Goal: Find specific page/section: Find specific page/section

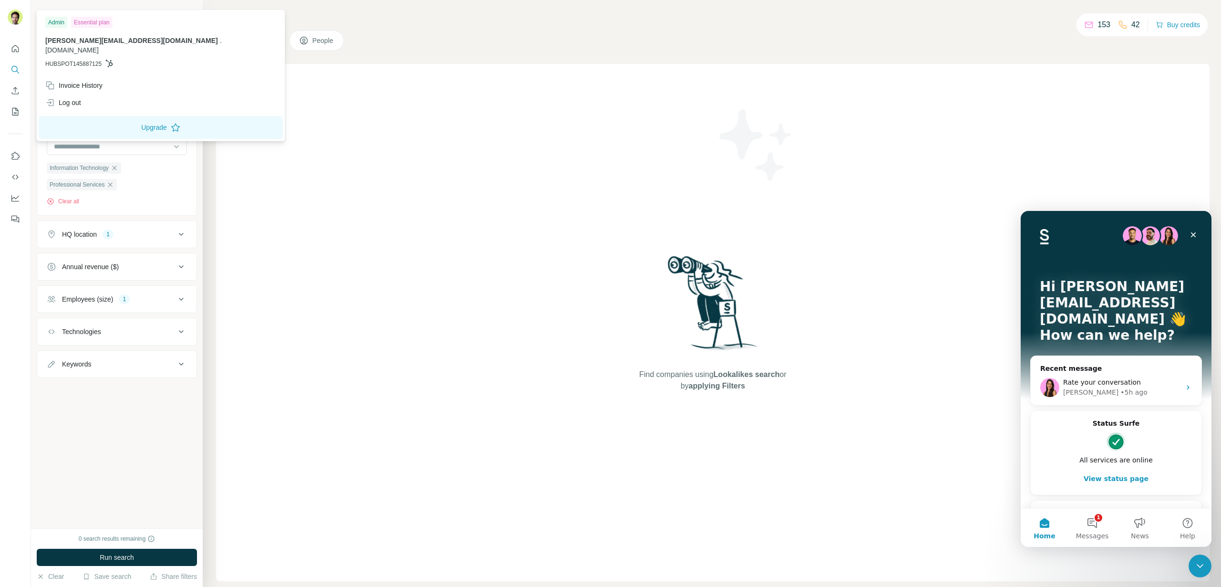
click at [12, 12] on img at bounding box center [15, 17] width 15 height 15
click at [7, 51] on div at bounding box center [15, 130] width 31 height 193
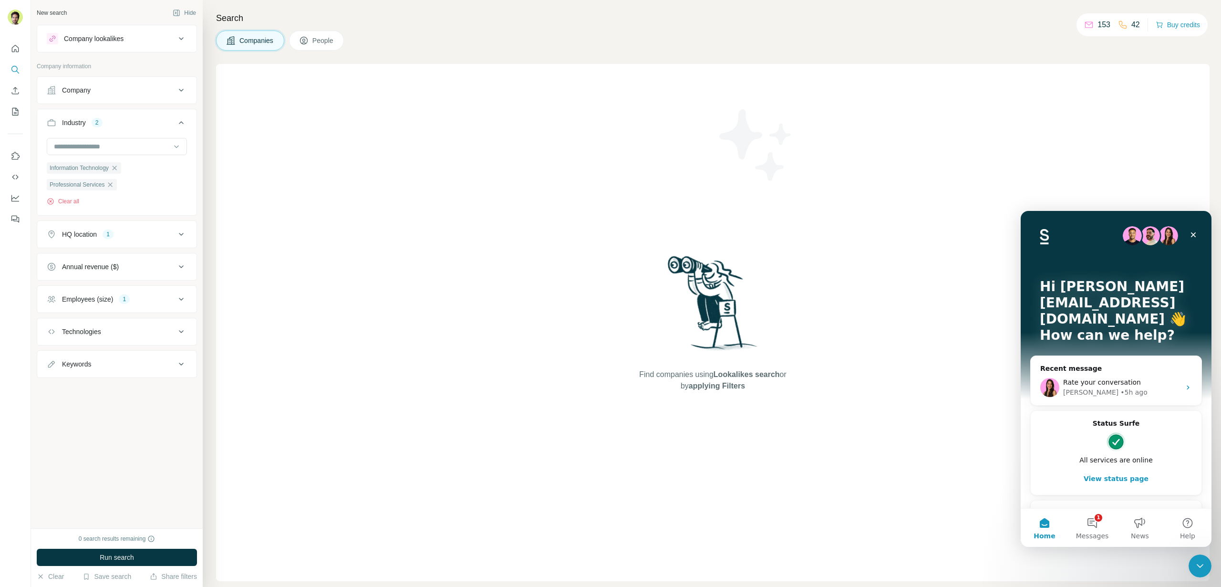
click at [9, 10] on div at bounding box center [15, 18] width 15 height 17
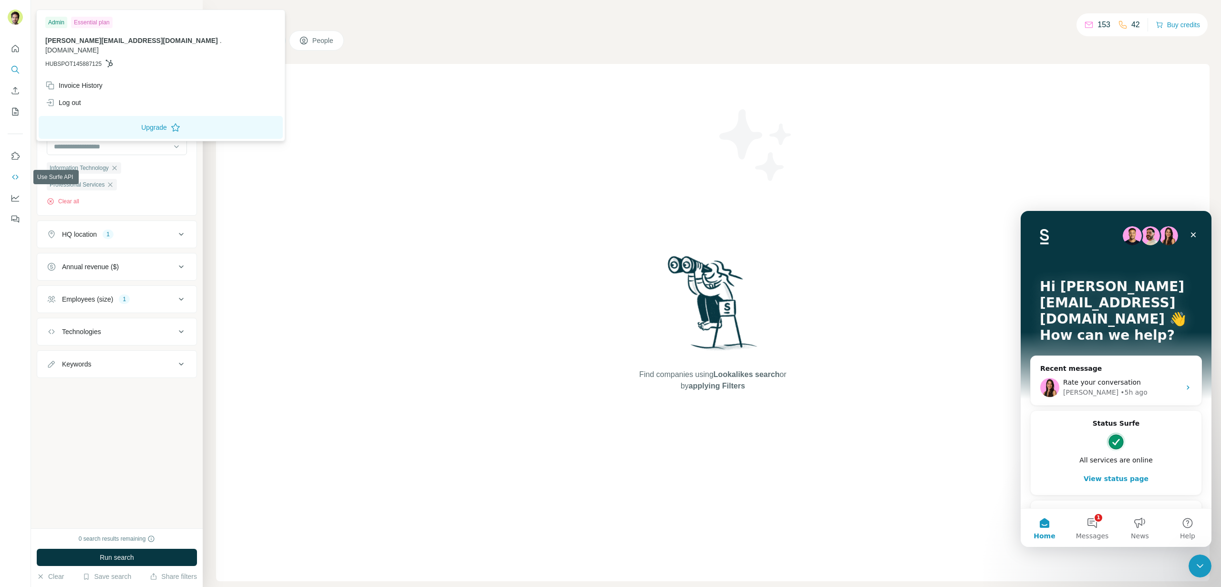
click at [19, 168] on button "Use Surfe API" at bounding box center [15, 176] width 15 height 17
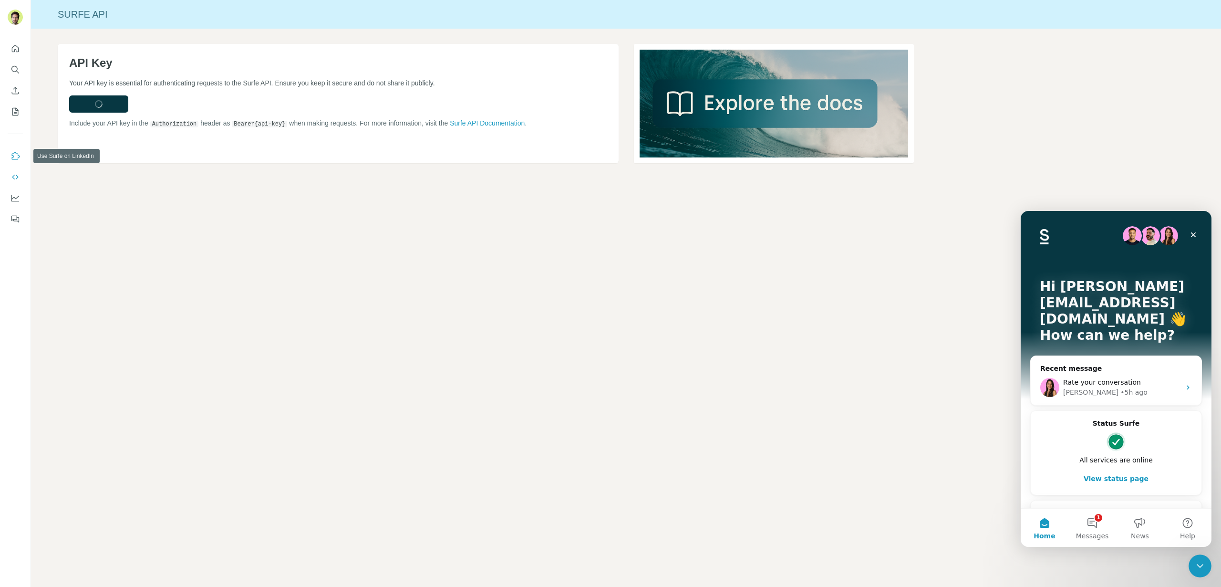
click at [19, 159] on icon "Use Surfe on LinkedIn" at bounding box center [15, 156] width 10 height 10
click at [16, 193] on icon "Dashboard" at bounding box center [15, 198] width 10 height 10
